Goal: Find specific page/section: Find specific page/section

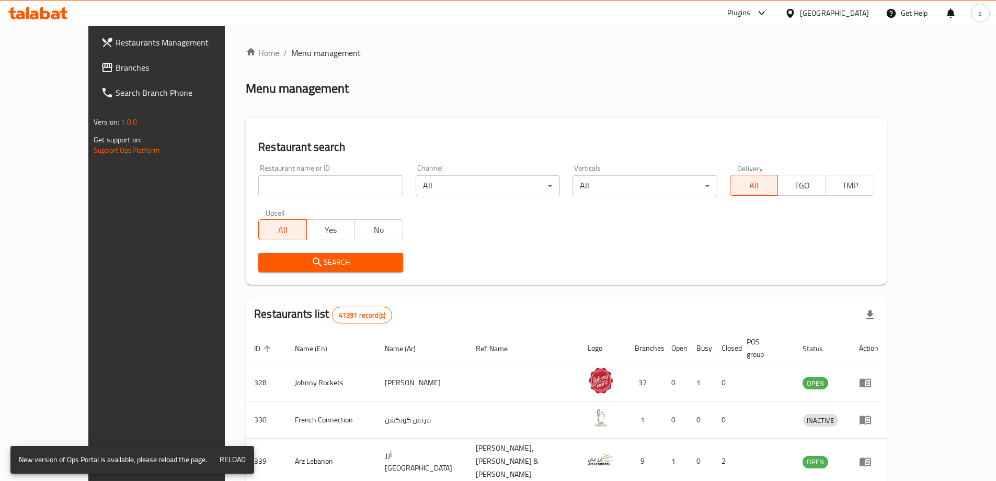
click at [231, 459] on span "Reload" at bounding box center [233, 459] width 26 height 13
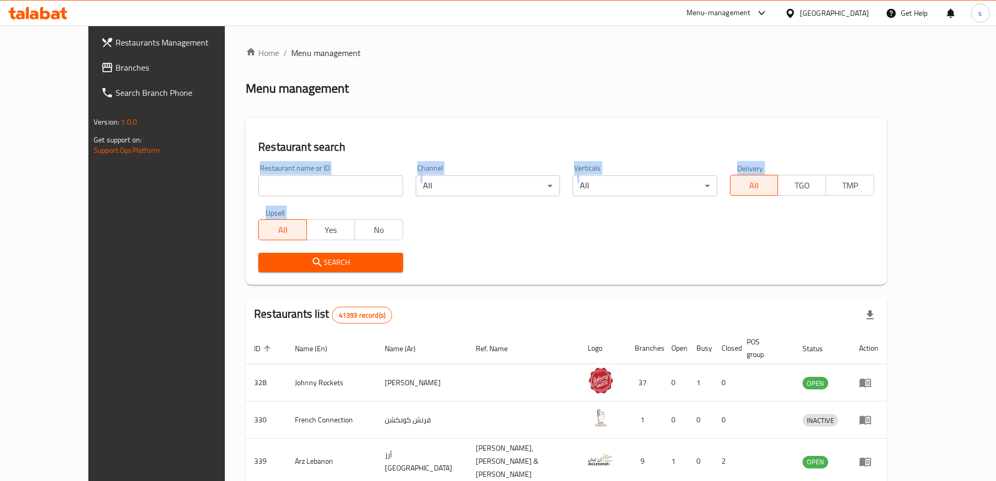
click at [386, 130] on div "Home / Menu management Menu management Restaurant search Restaurant name or ID …" at bounding box center [566, 405] width 641 height 716
click at [386, 106] on div "Home / Menu management Menu management Restaurant search Restaurant name or ID …" at bounding box center [566, 405] width 641 height 716
click at [405, 89] on div "Menu management" at bounding box center [566, 88] width 641 height 17
click at [460, 99] on div "Home / Menu management Menu management Restaurant search Restaurant name or ID …" at bounding box center [566, 413] width 641 height 733
